Goal: Transaction & Acquisition: Purchase product/service

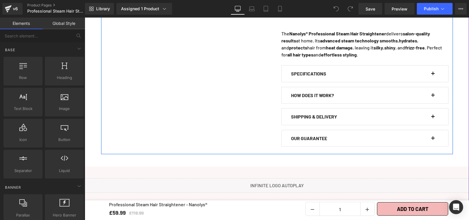
scroll to position [374, 0]
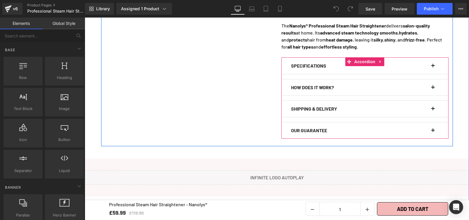
click at [433, 68] on span "button" at bounding box center [433, 68] width 0 height 0
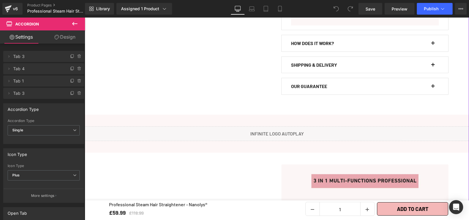
scroll to position [758, 0]
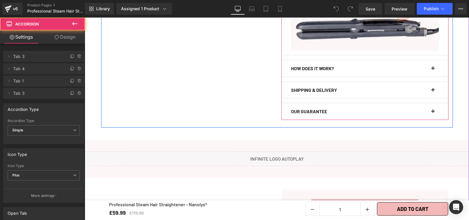
click at [429, 63] on div "HOW DOES IT WORK? Text Block" at bounding box center [365, 68] width 148 height 16
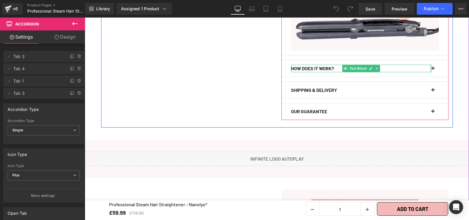
click at [429, 65] on div "HOW DOES IT WORK? Text Block" at bounding box center [361, 69] width 140 height 8
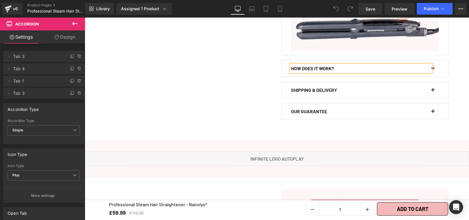
click at [433, 62] on button "button" at bounding box center [436, 68] width 6 height 16
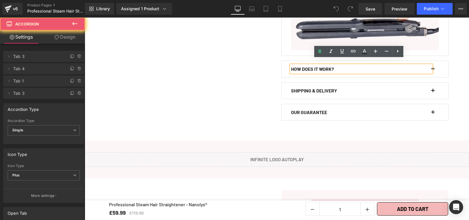
click at [433, 63] on button "button" at bounding box center [436, 69] width 6 height 16
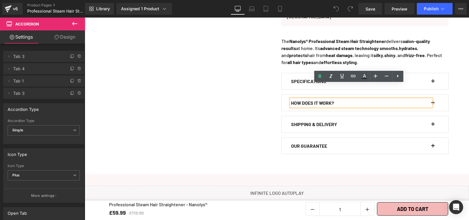
scroll to position [347, 0]
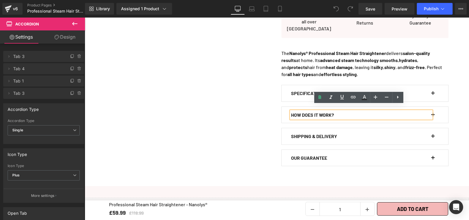
click at [433, 109] on button "button" at bounding box center [436, 115] width 6 height 16
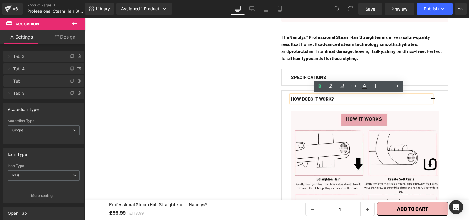
scroll to position [371, 0]
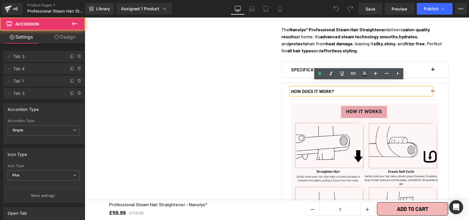
click at [433, 72] on span "button" at bounding box center [433, 72] width 0 height 0
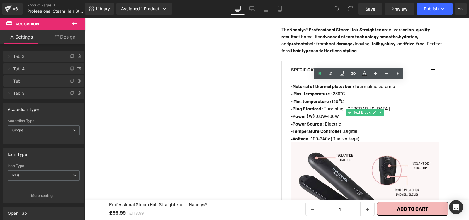
click at [406, 105] on p "• Plug Stardard : Euro plug, [GEOGRAPHIC_DATA]" at bounding box center [365, 109] width 148 height 8
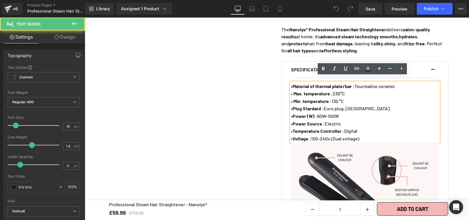
click at [448, 105] on div "Professional Steam Hair Straightener - Nanolys® (P) Title Loox (Stars) - Star B…" at bounding box center [365, 107] width 176 height 810
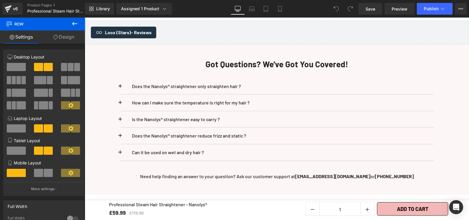
scroll to position [2180, 0]
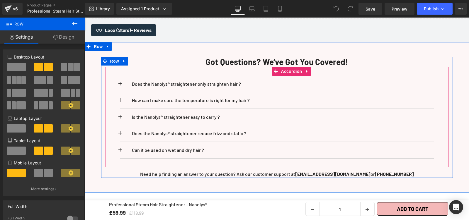
click at [120, 76] on button at bounding box center [126, 84] width 12 height 16
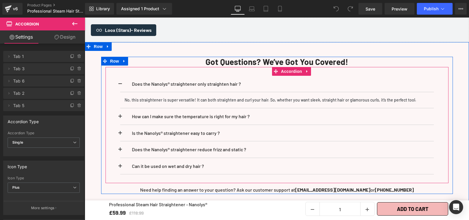
click at [117, 107] on div "Does the Nanolys® straightener only straighten hair ? Text Block" at bounding box center [277, 125] width 343 height 117
click at [116, 107] on div "Does the Nanolys® straightener only straighten hair ? Text Block" at bounding box center [277, 125] width 343 height 117
click at [120, 111] on button at bounding box center [126, 116] width 12 height 16
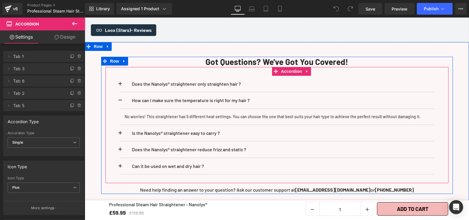
click at [117, 128] on div "Does the Nanolys® straightener only straighten hair ? Text Block" at bounding box center [277, 125] width 343 height 117
click at [120, 127] on button at bounding box center [126, 133] width 12 height 16
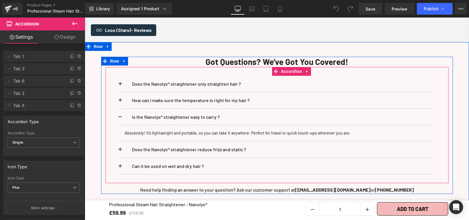
click at [120, 152] on span at bounding box center [120, 152] width 0 height 0
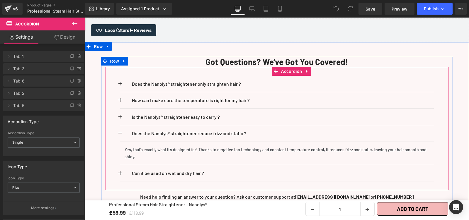
click at [120, 165] on button at bounding box center [126, 173] width 12 height 16
